Goal: Information Seeking & Learning: Find contact information

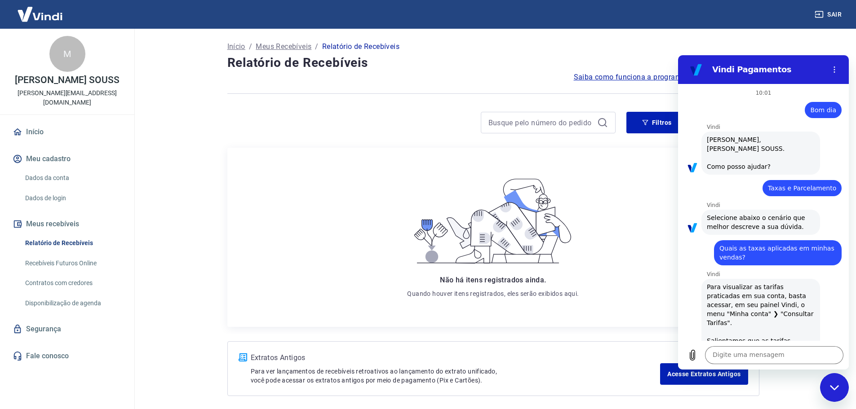
scroll to position [1073, 0]
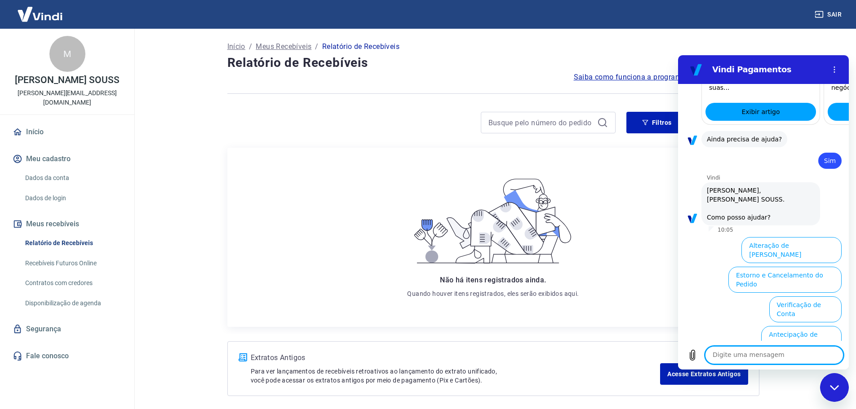
click at [736, 351] on textarea at bounding box center [774, 355] width 138 height 18
type textarea "falar com um atendente"
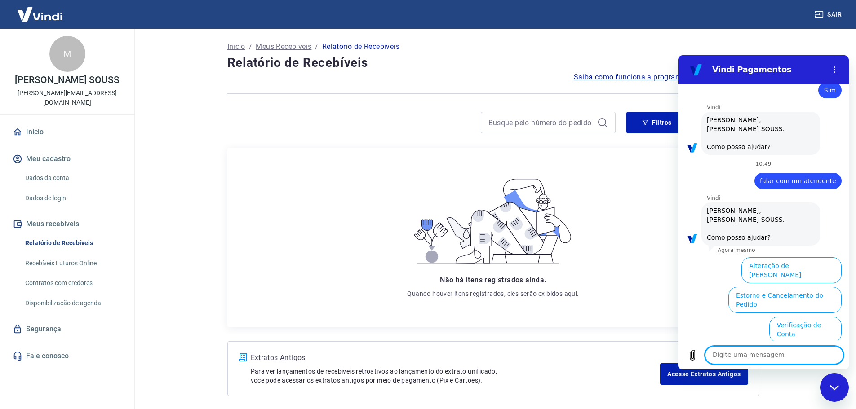
scroll to position [1154, 0]
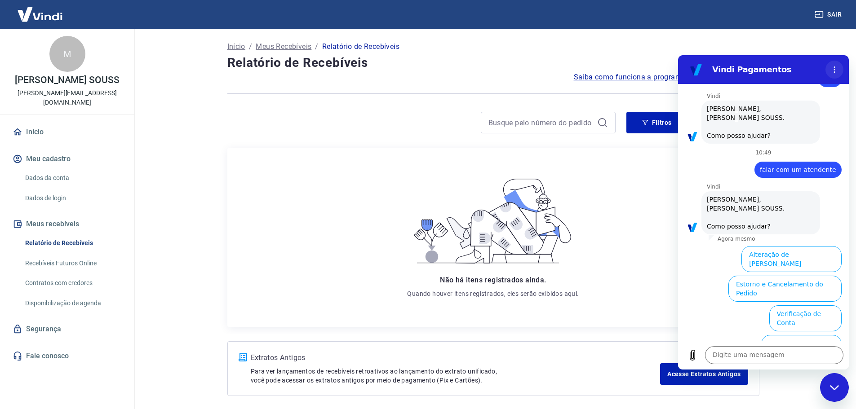
click at [835, 69] on icon "Menu de opções" at bounding box center [834, 69] width 7 height 7
click at [790, 50] on main "Início / Meus Recebíveis / Relatório de Recebíveis Relatório de Recebíveis Saib…" at bounding box center [493, 219] width 726 height 381
click at [30, 124] on link "Início" at bounding box center [67, 132] width 113 height 20
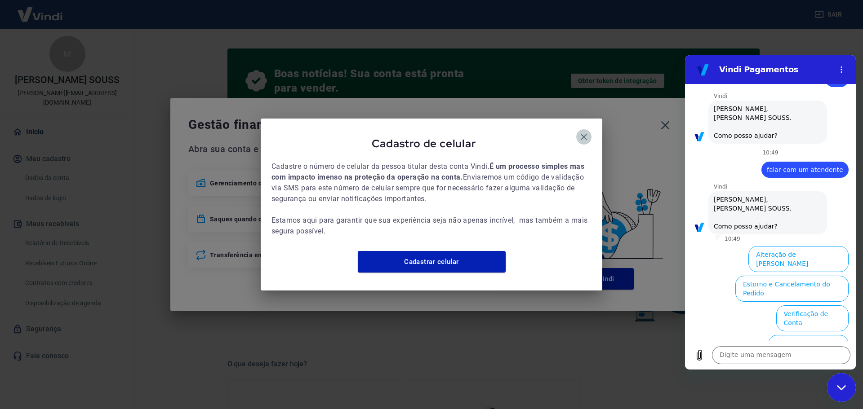
click at [585, 132] on icon "button" at bounding box center [583, 137] width 11 height 11
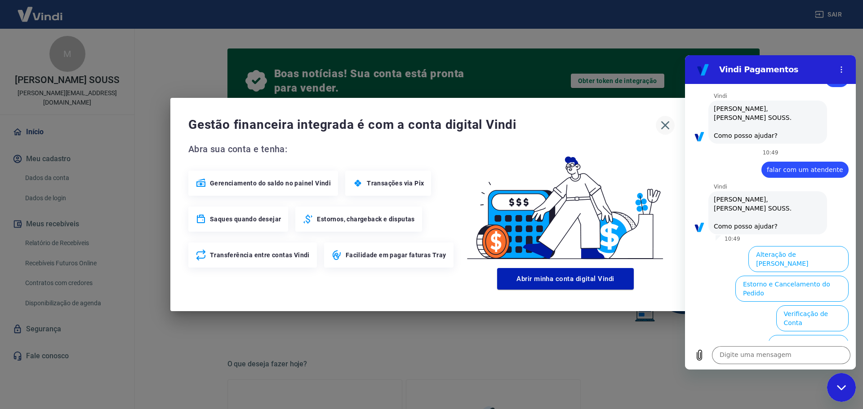
click at [664, 126] on icon "button" at bounding box center [665, 125] width 9 height 9
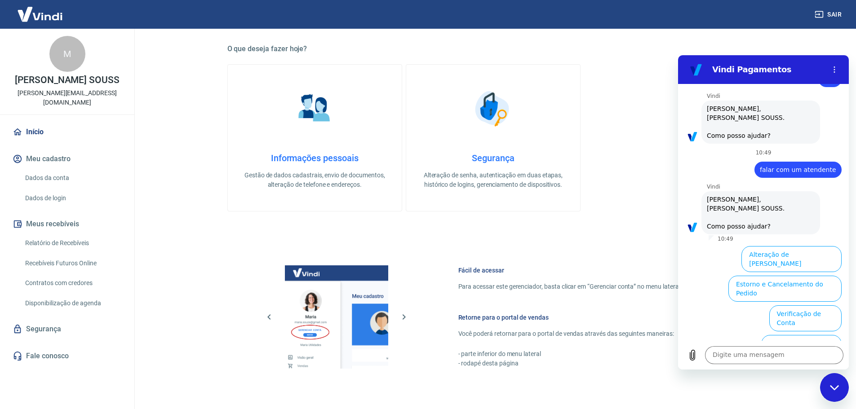
scroll to position [316, 0]
click at [45, 346] on link "Fale conosco" at bounding box center [67, 356] width 113 height 20
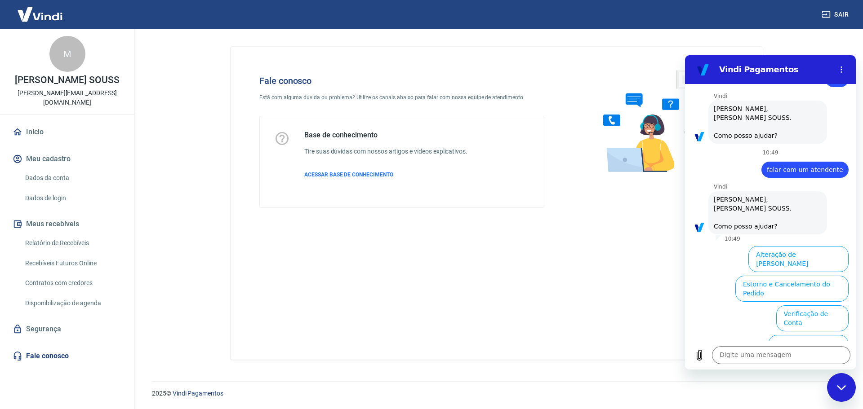
click at [723, 243] on ul "Alteração de Dados Cadastrais Estorno e Cancelamento do Pedido Verificação de C…" at bounding box center [770, 361] width 156 height 237
click at [846, 387] on div "Fechar janela de mensagens" at bounding box center [841, 387] width 27 height 27
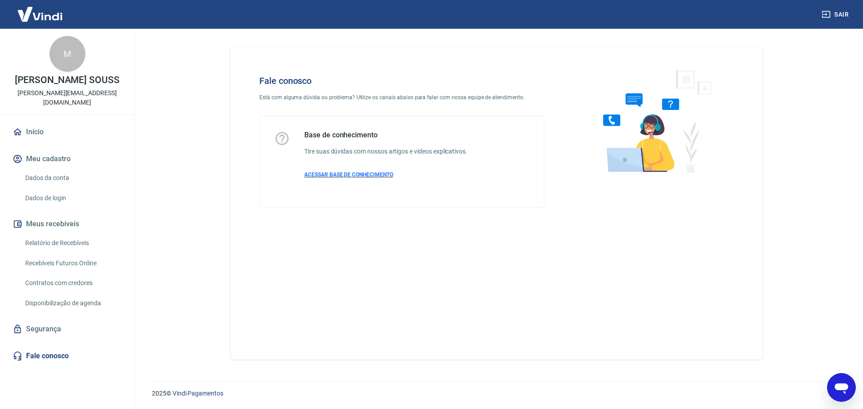
click at [372, 176] on span "ACESSAR BASE DE CONHECIMENTO" at bounding box center [348, 175] width 89 height 6
